Goal: Transaction & Acquisition: Purchase product/service

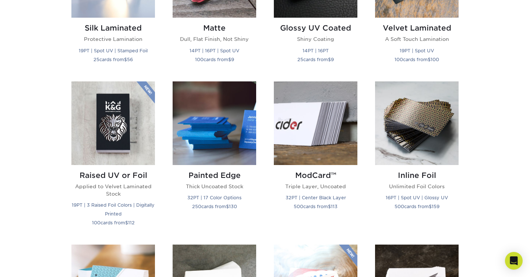
scroll to position [442, 0]
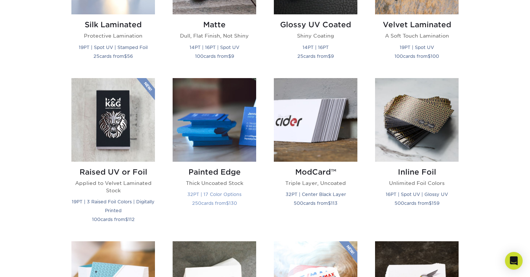
click at [204, 132] on img at bounding box center [215, 120] width 84 height 84
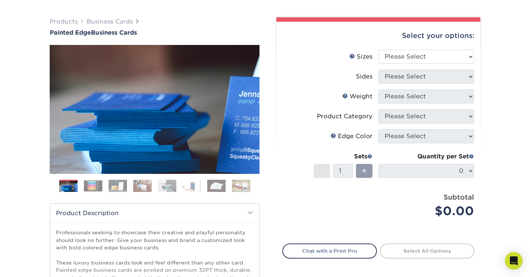
scroll to position [49, 0]
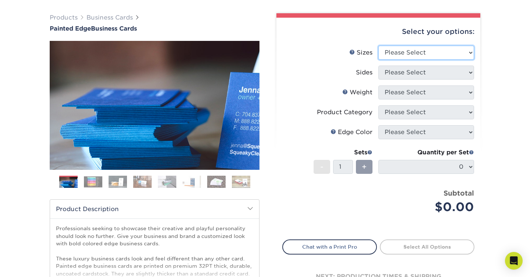
select select "2.00x3.50"
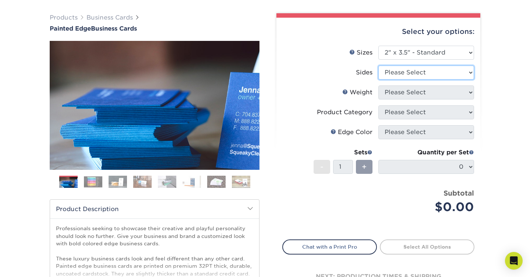
select select "13abbda7-1d64-4f25-8bb2-c179b224825d"
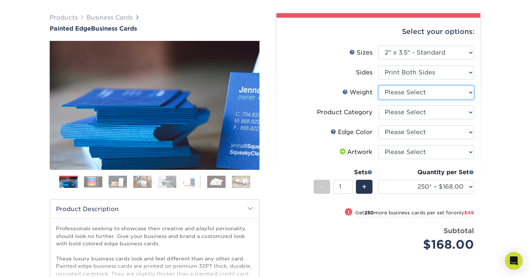
select select "32PTUC"
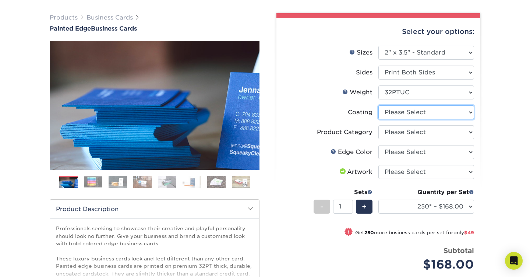
select select "3e7618de-abca-4bda-9f97-8b9129e913d8"
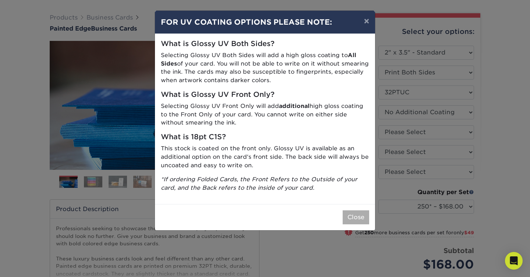
click at [363, 211] on button "Close" at bounding box center [356, 217] width 27 height 14
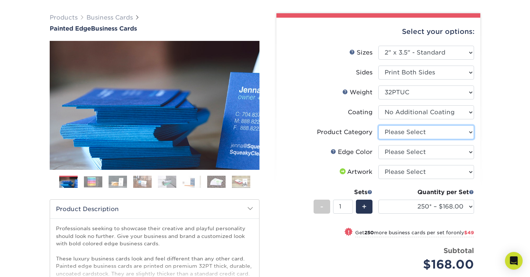
select select "3b5148f1-0588-4f88-a218-97bcfdce65c1"
select select "1ae850e6-61c5-45b7-a71d-f488378c5a25"
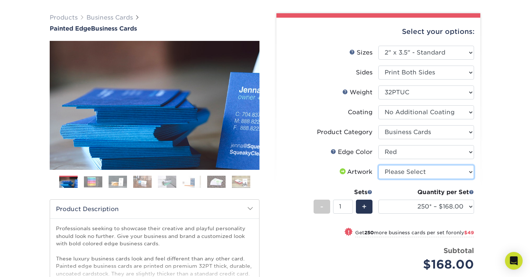
select select "upload"
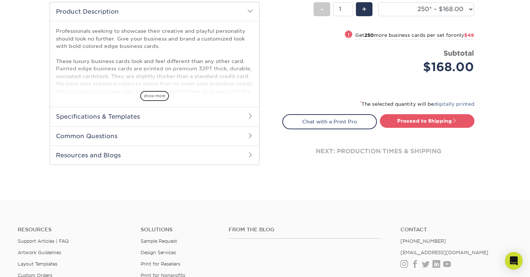
scroll to position [242, 0]
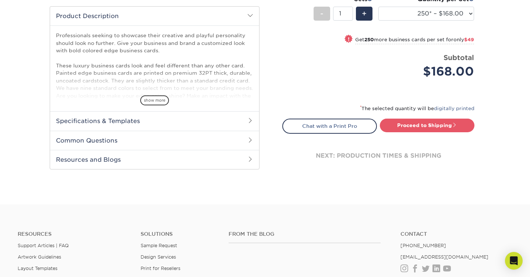
click at [251, 119] on span at bounding box center [251, 121] width 6 height 6
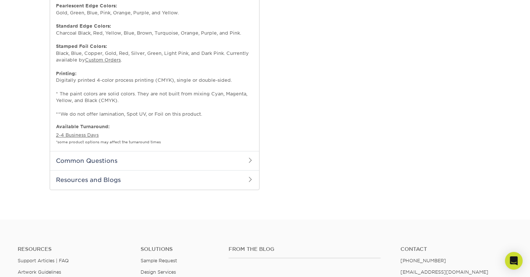
scroll to position [440, 0]
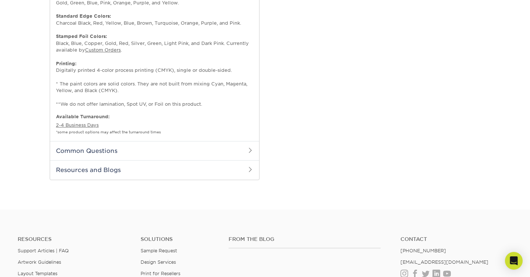
click at [251, 147] on span at bounding box center [251, 150] width 6 height 6
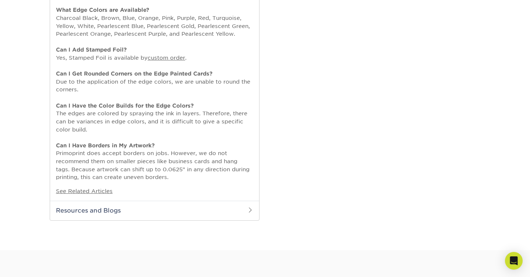
scroll to position [631, 0]
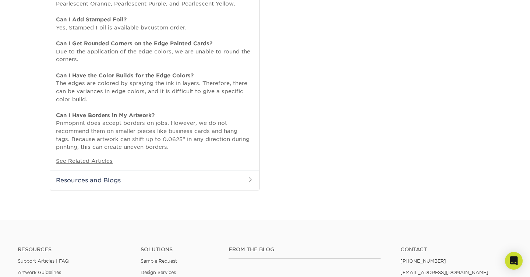
click at [251, 177] on span at bounding box center [251, 180] width 6 height 6
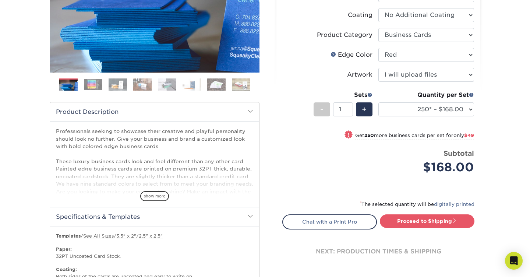
scroll to position [154, 0]
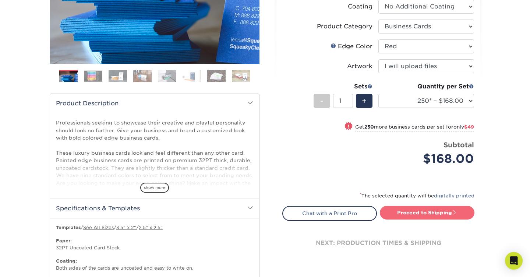
click at [431, 211] on link "Proceed to Shipping" at bounding box center [427, 212] width 95 height 13
type input "Set 1"
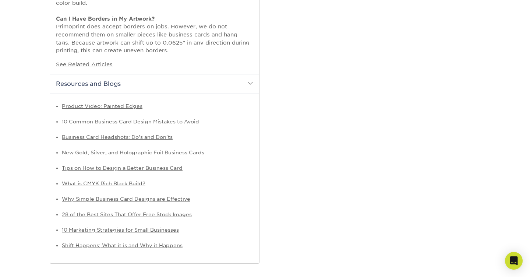
select select "b1d50ed3-fc81-464d-a1d8-d1915fbce704"
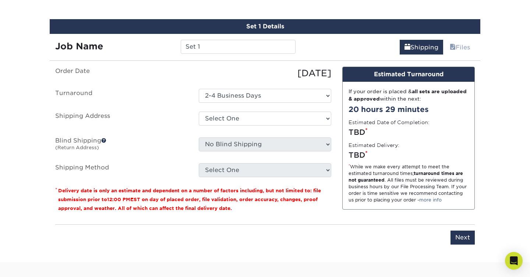
scroll to position [999, 0]
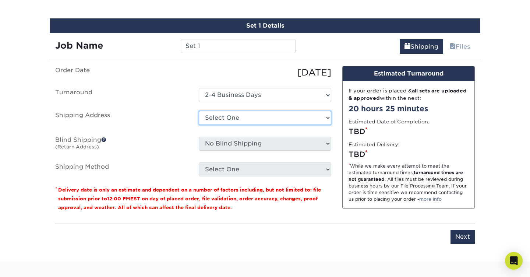
select select "newaddress"
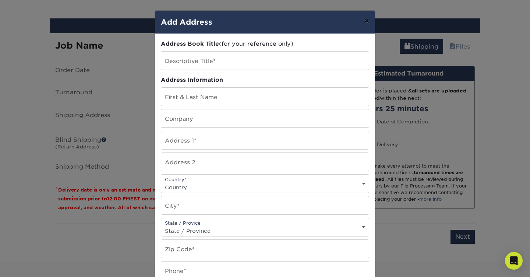
click at [366, 21] on button "×" at bounding box center [366, 21] width 17 height 21
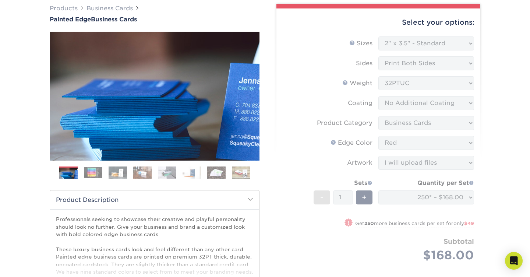
scroll to position [59, 0]
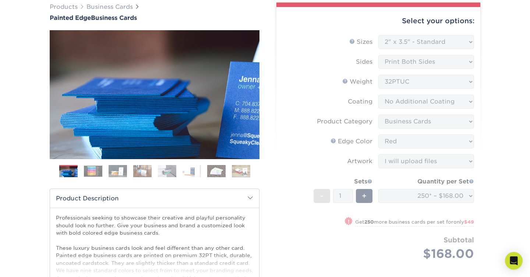
click at [470, 99] on form "Sizes Help Sizes Please Select 2" x 3.5" - Standard 2.125" x 3.375" - European …" at bounding box center [379, 156] width 192 height 243
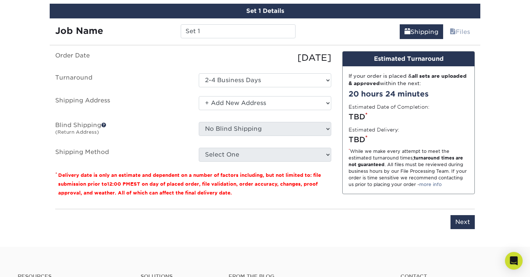
scroll to position [1017, 0]
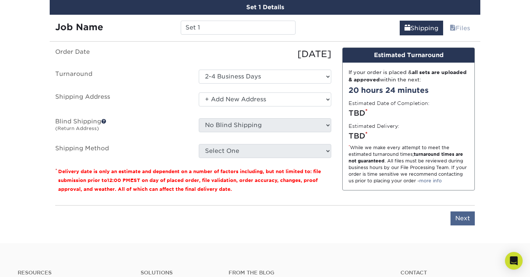
click at [463, 211] on input "Next" at bounding box center [463, 218] width 24 height 14
type input "Next"
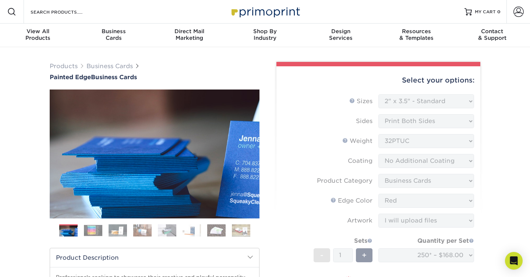
scroll to position [0, 0]
